Goal: Find specific page/section: Find specific page/section

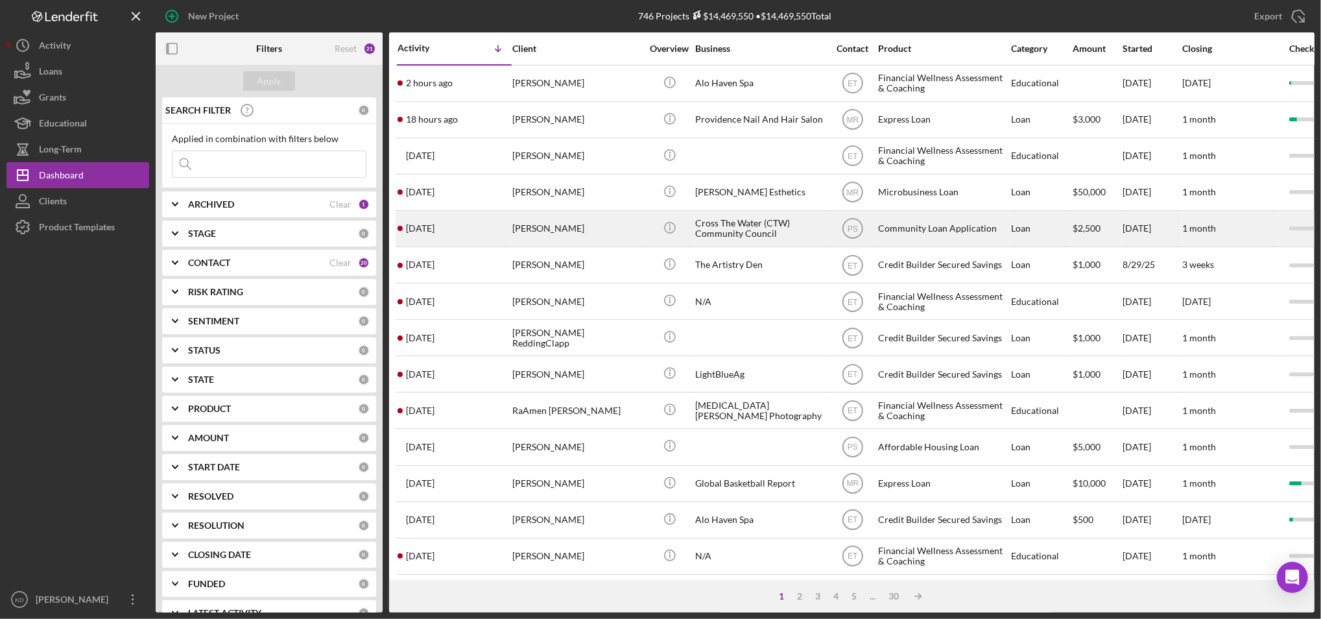
click at [741, 230] on div "Cross The Water (CTW) Community Council" at bounding box center [760, 228] width 130 height 34
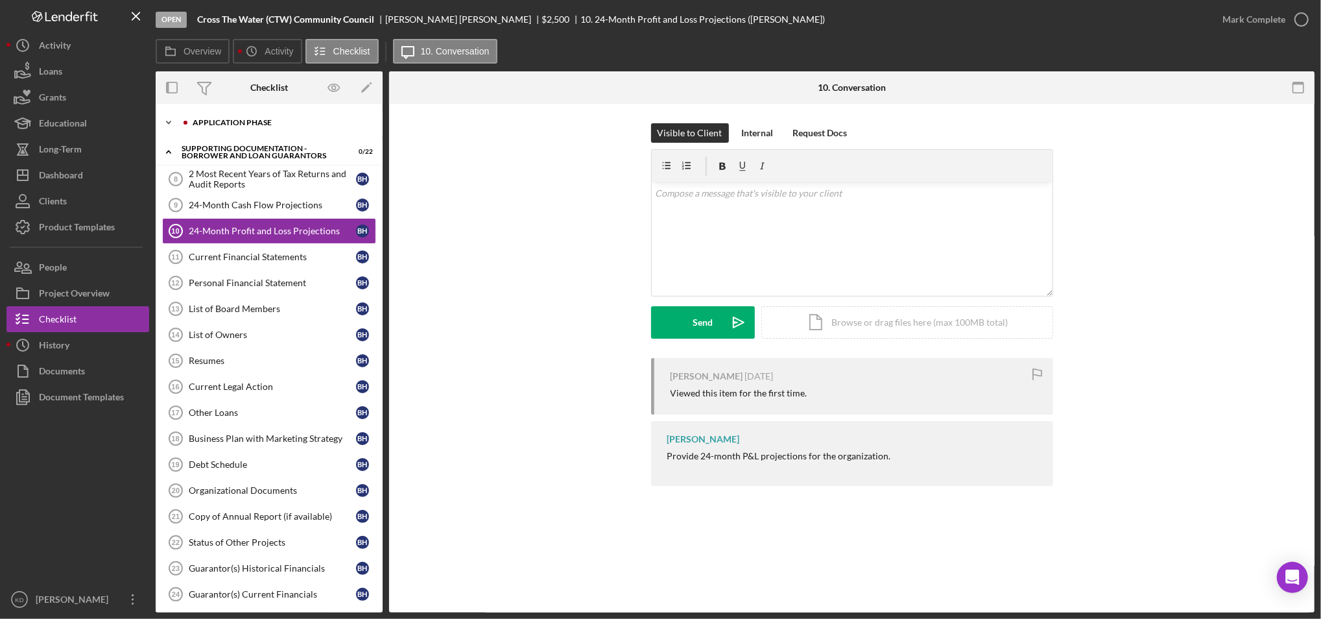
click at [201, 120] on div "Application Phase" at bounding box center [280, 123] width 174 height 8
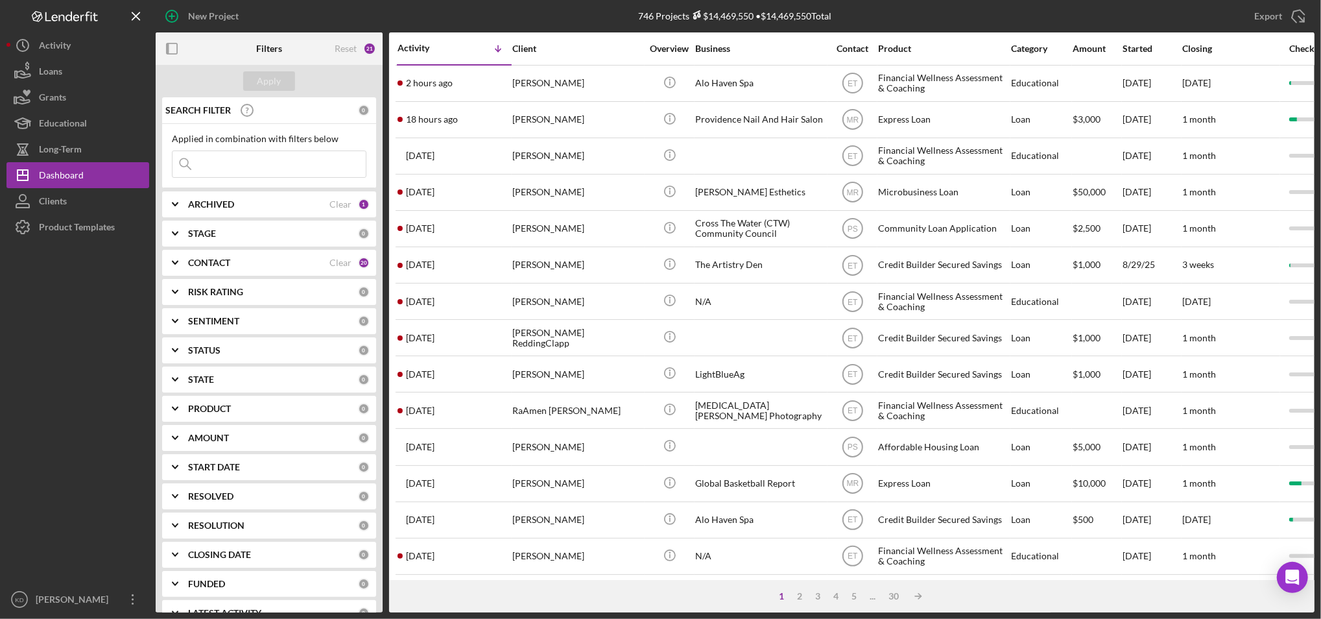
click at [988, 592] on div "1 2 3 4 5 ... 30 Icon/Table Sort Arrow" at bounding box center [852, 596] width 926 height 32
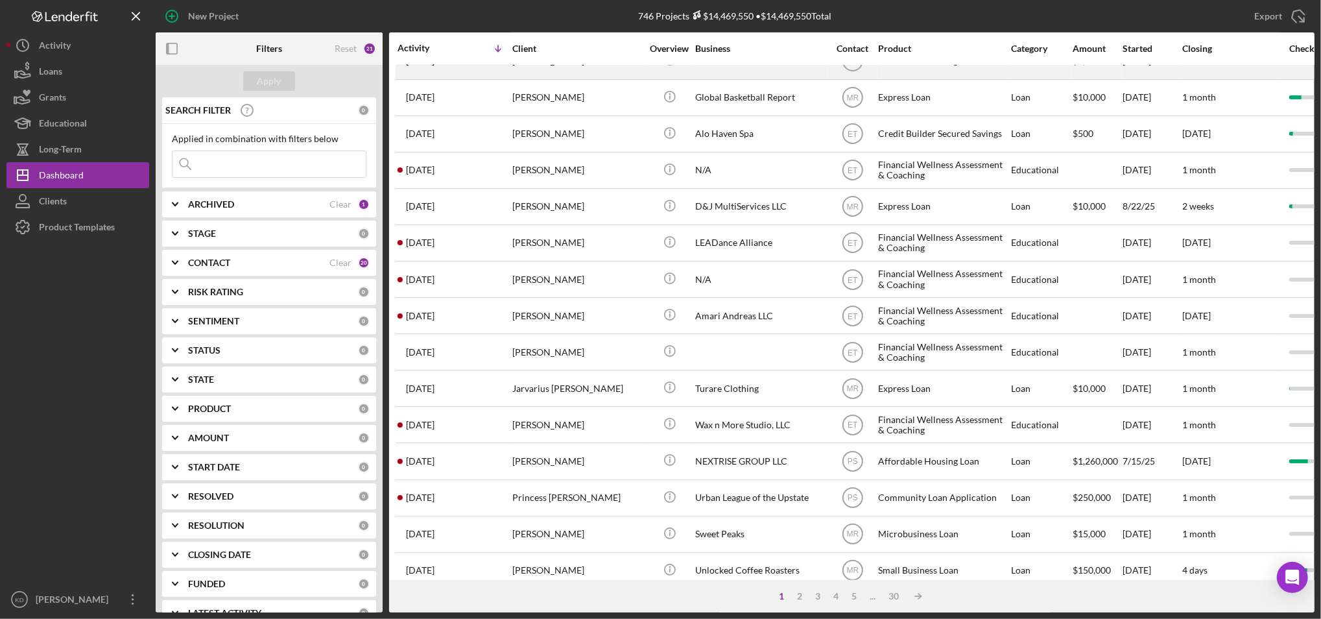
scroll to position [418, 0]
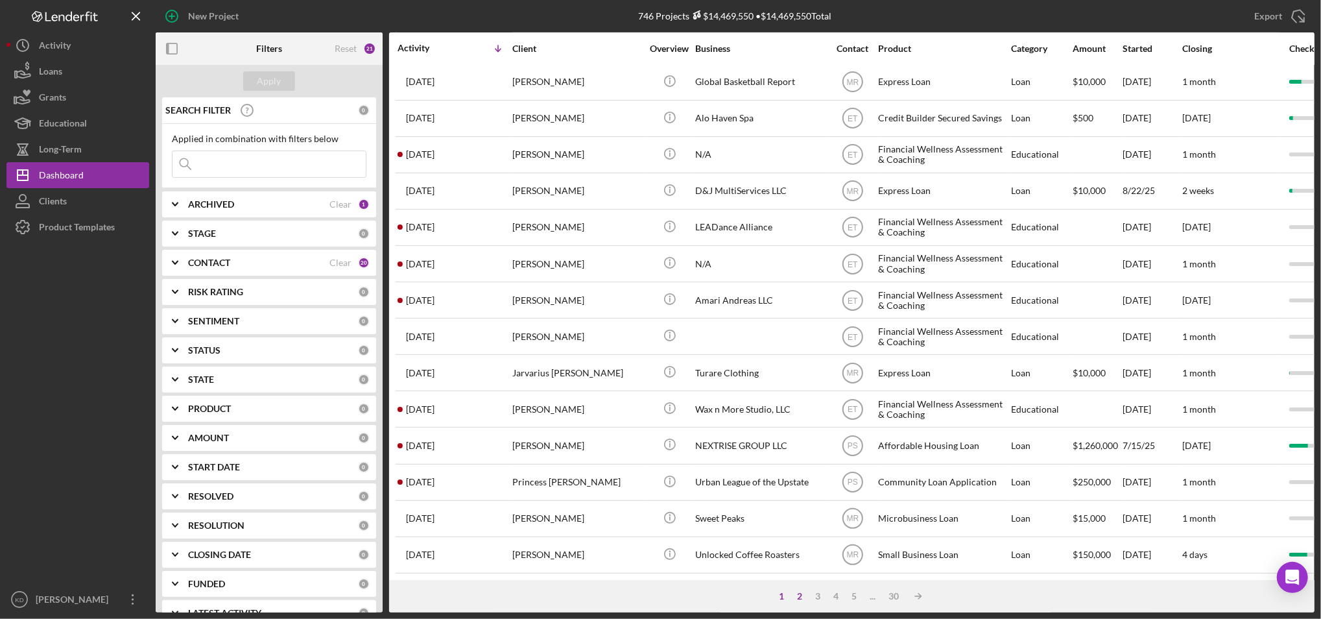
click at [793, 594] on div "2" at bounding box center [800, 596] width 18 height 10
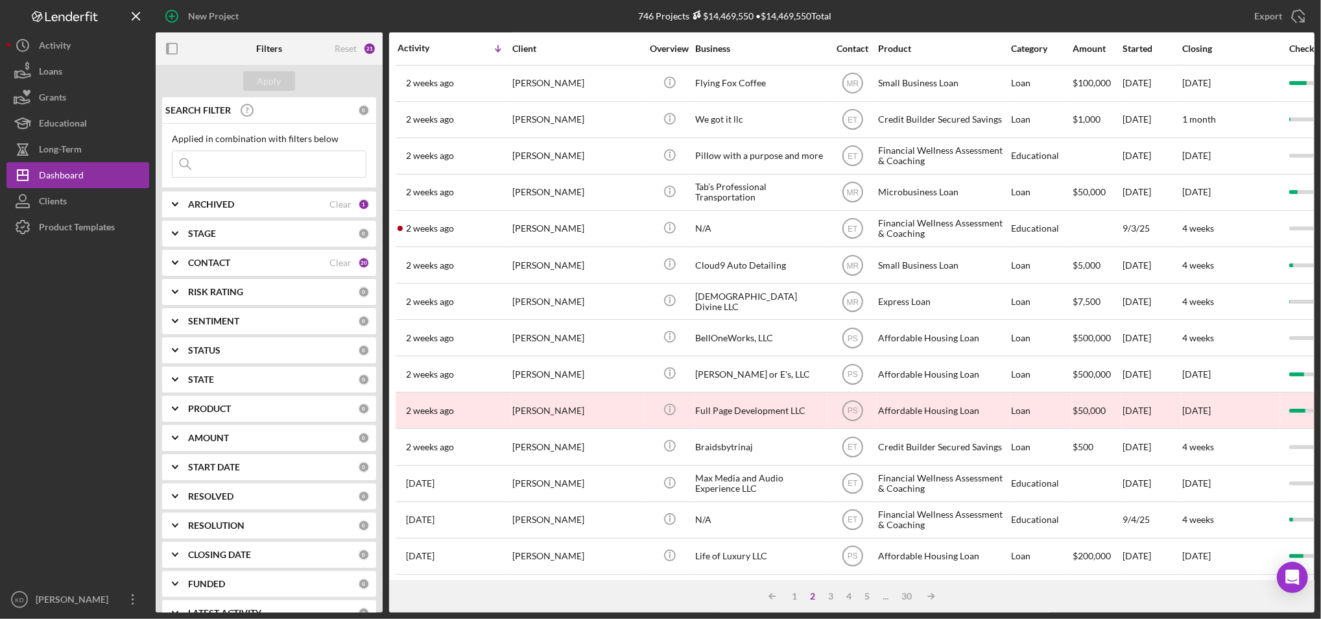
scroll to position [401, 0]
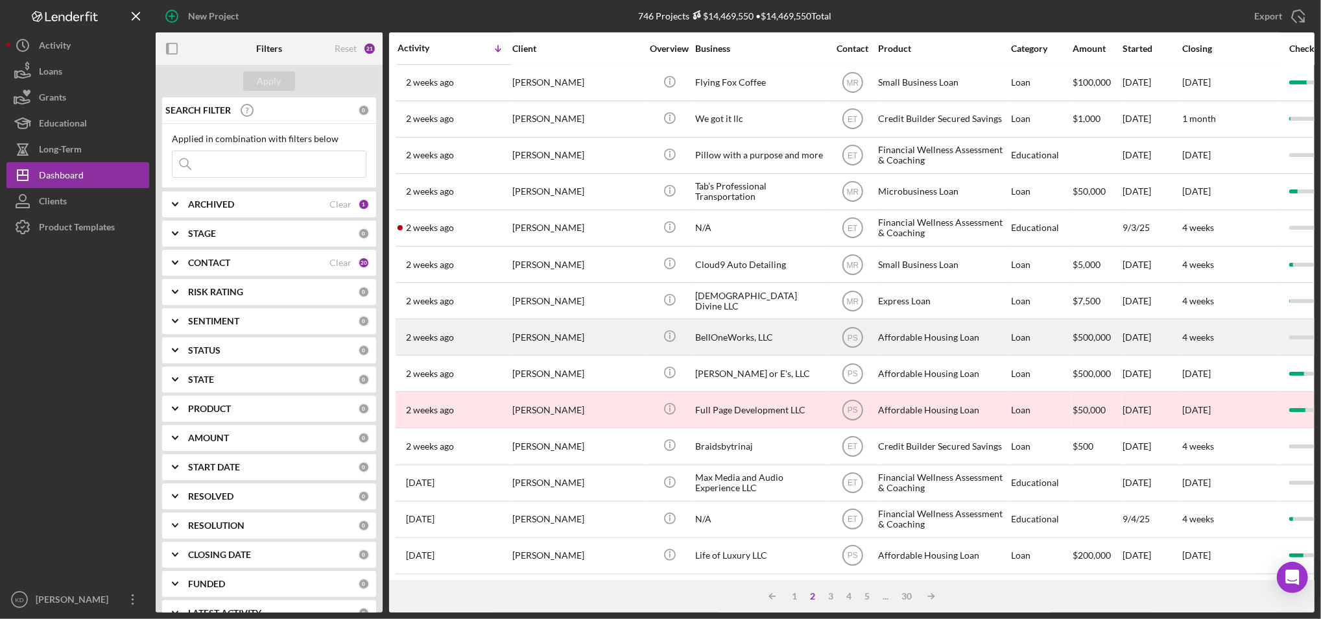
click at [728, 353] on div "BellOneWorks, LLC" at bounding box center [760, 337] width 130 height 34
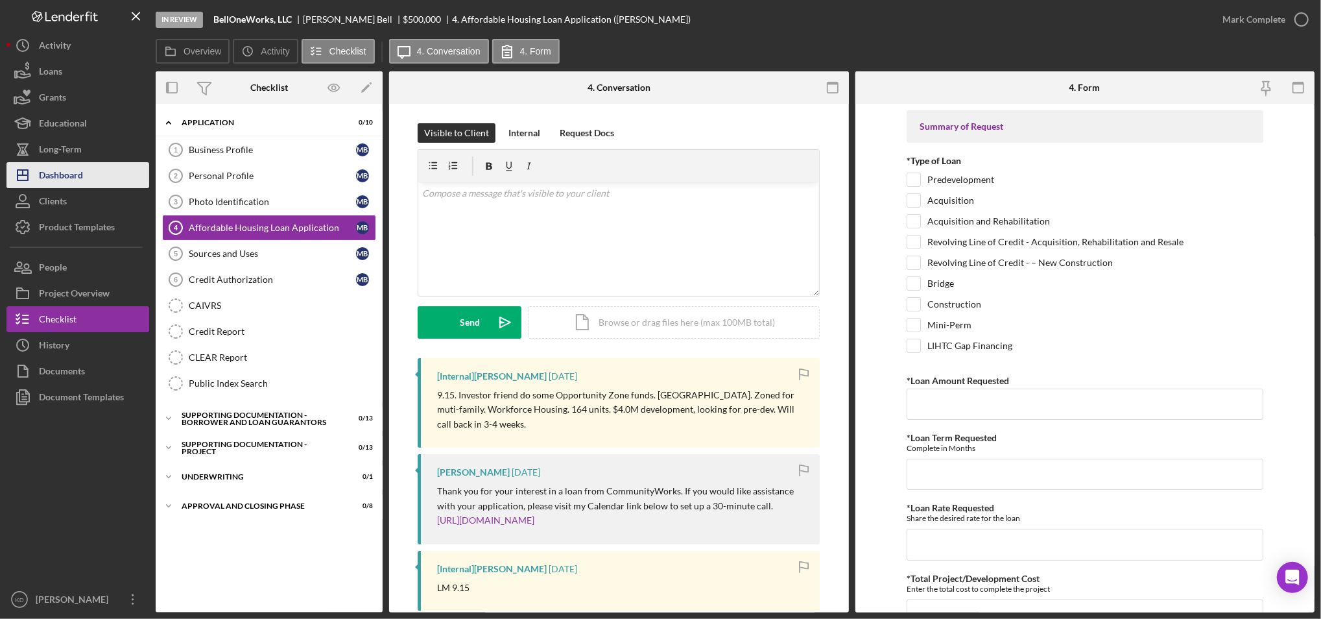
click at [106, 183] on button "Icon/Dashboard Dashboard" at bounding box center [77, 175] width 143 height 26
